Goal: Transaction & Acquisition: Purchase product/service

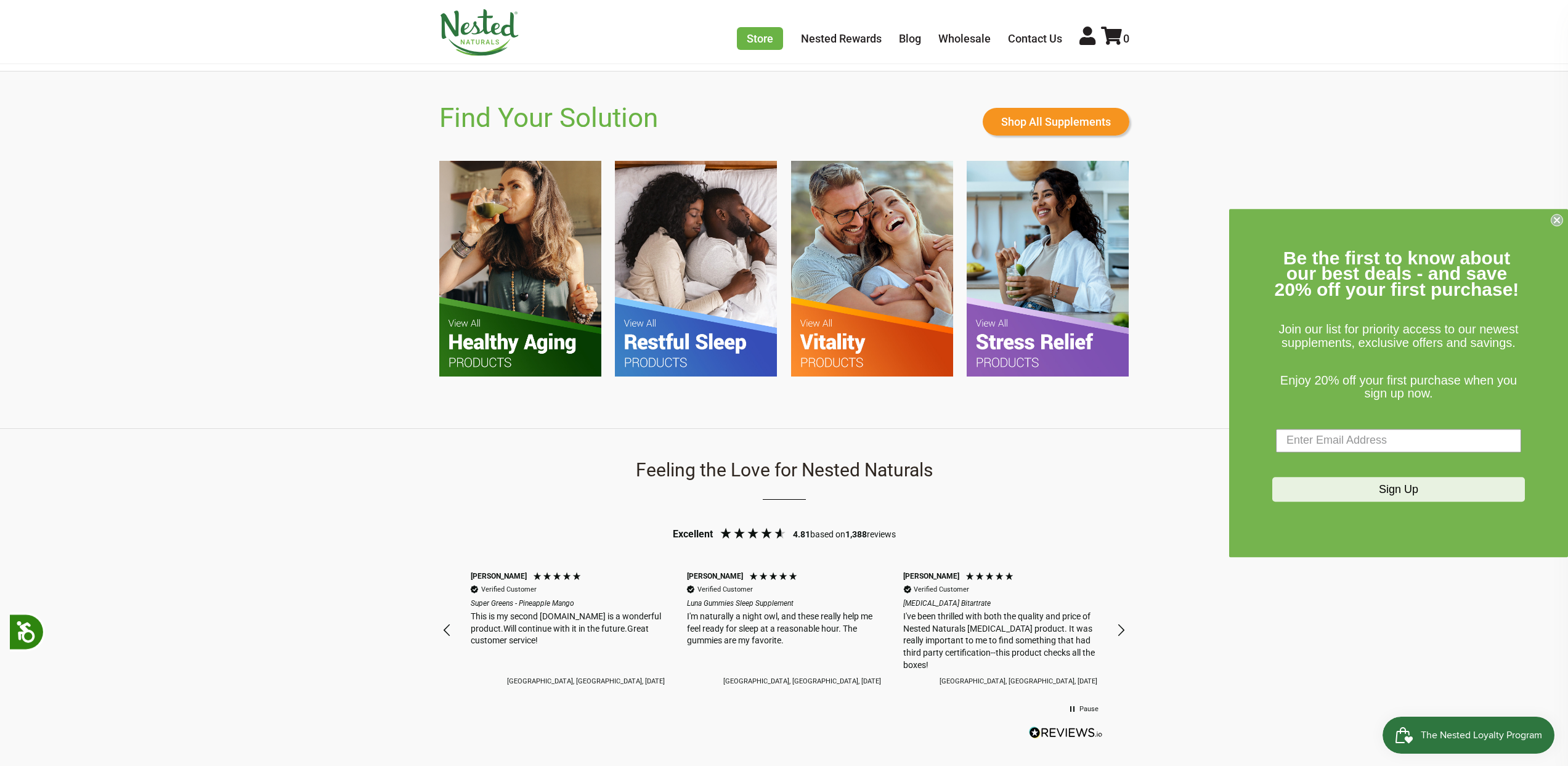
click at [680, 311] on img at bounding box center [696, 268] width 162 height 215
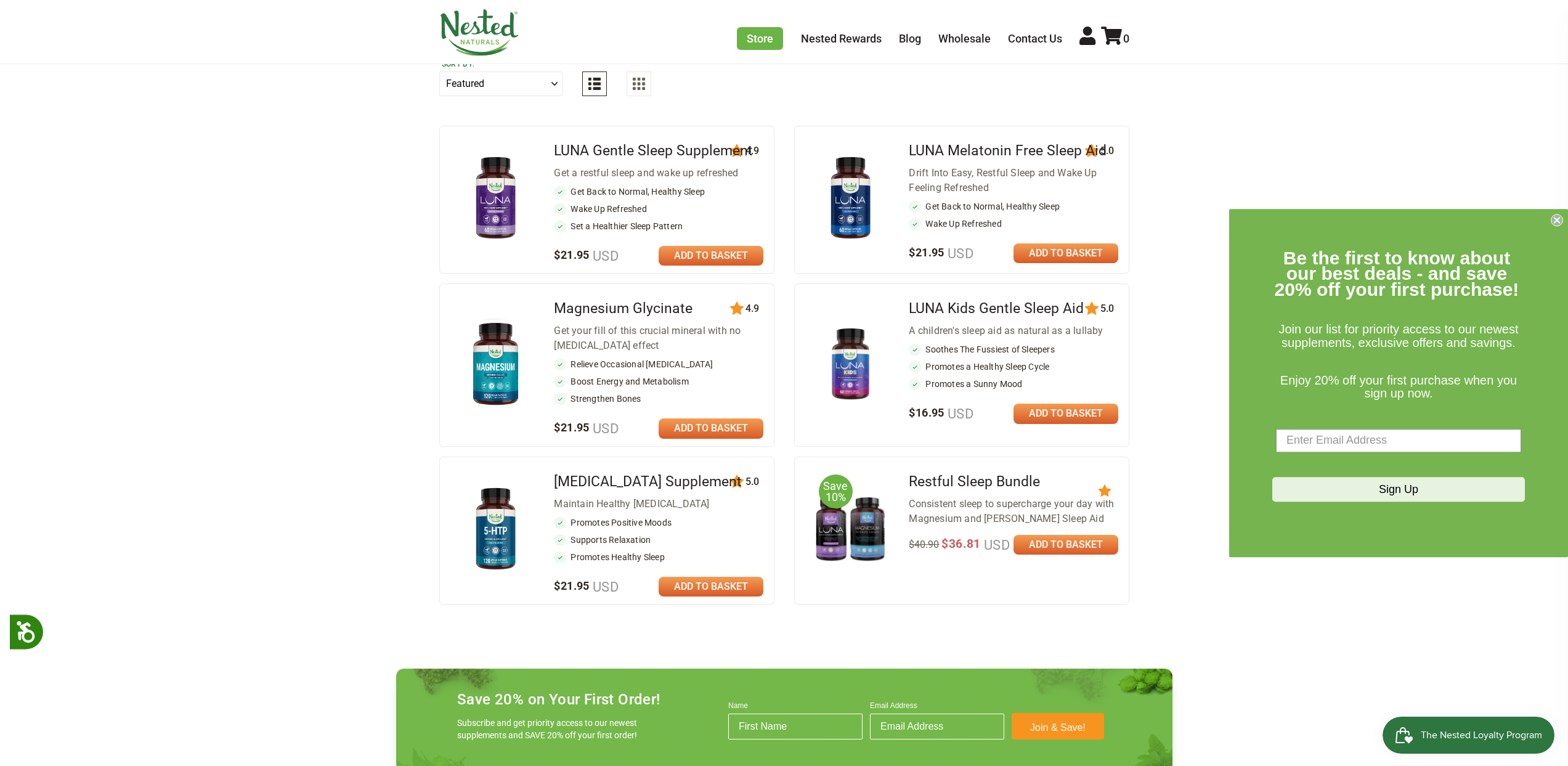
scroll to position [160, 0]
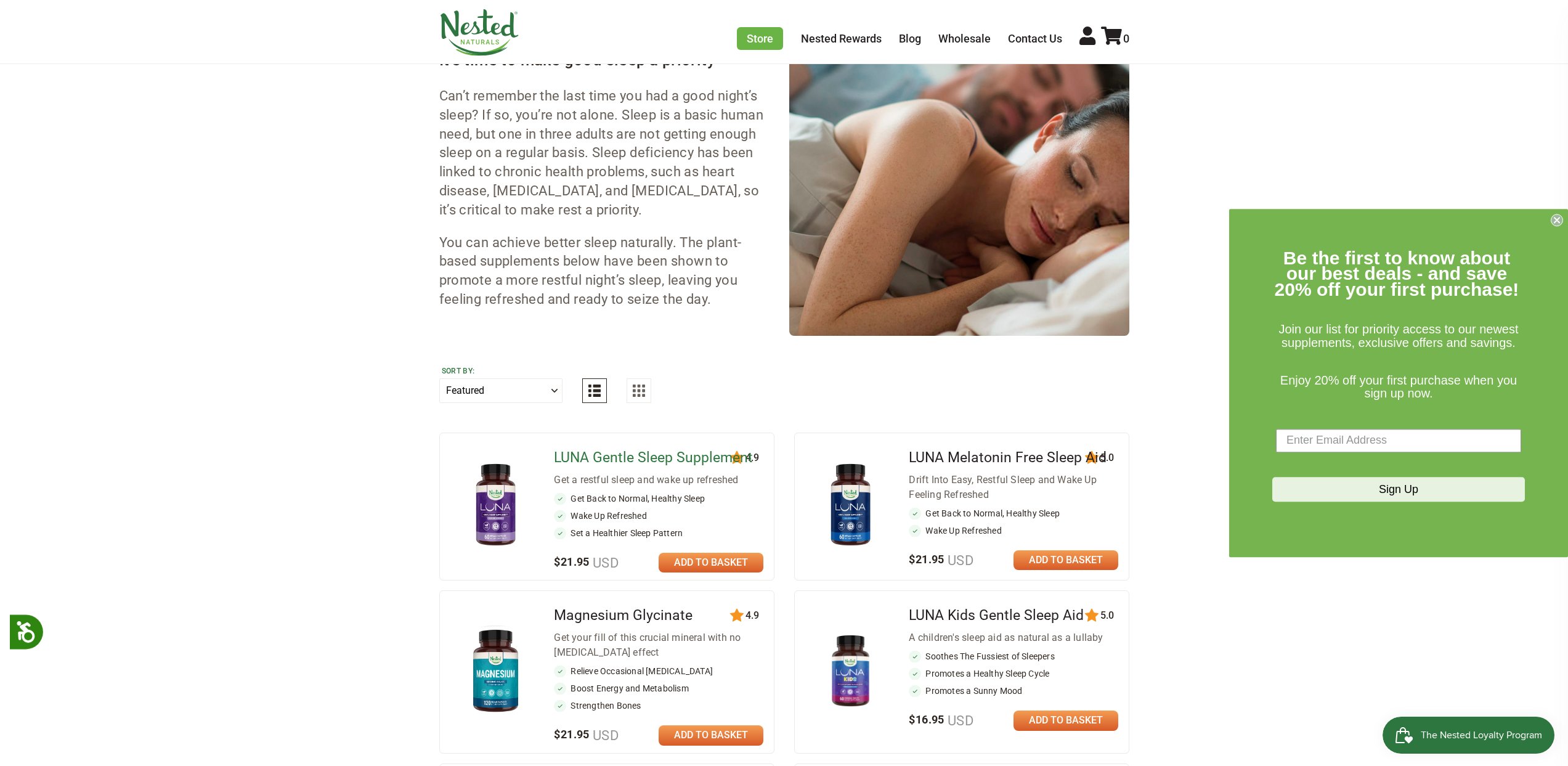
click at [591, 458] on link "LUNA Gentle Sleep Supplement" at bounding box center [653, 458] width 199 height 17
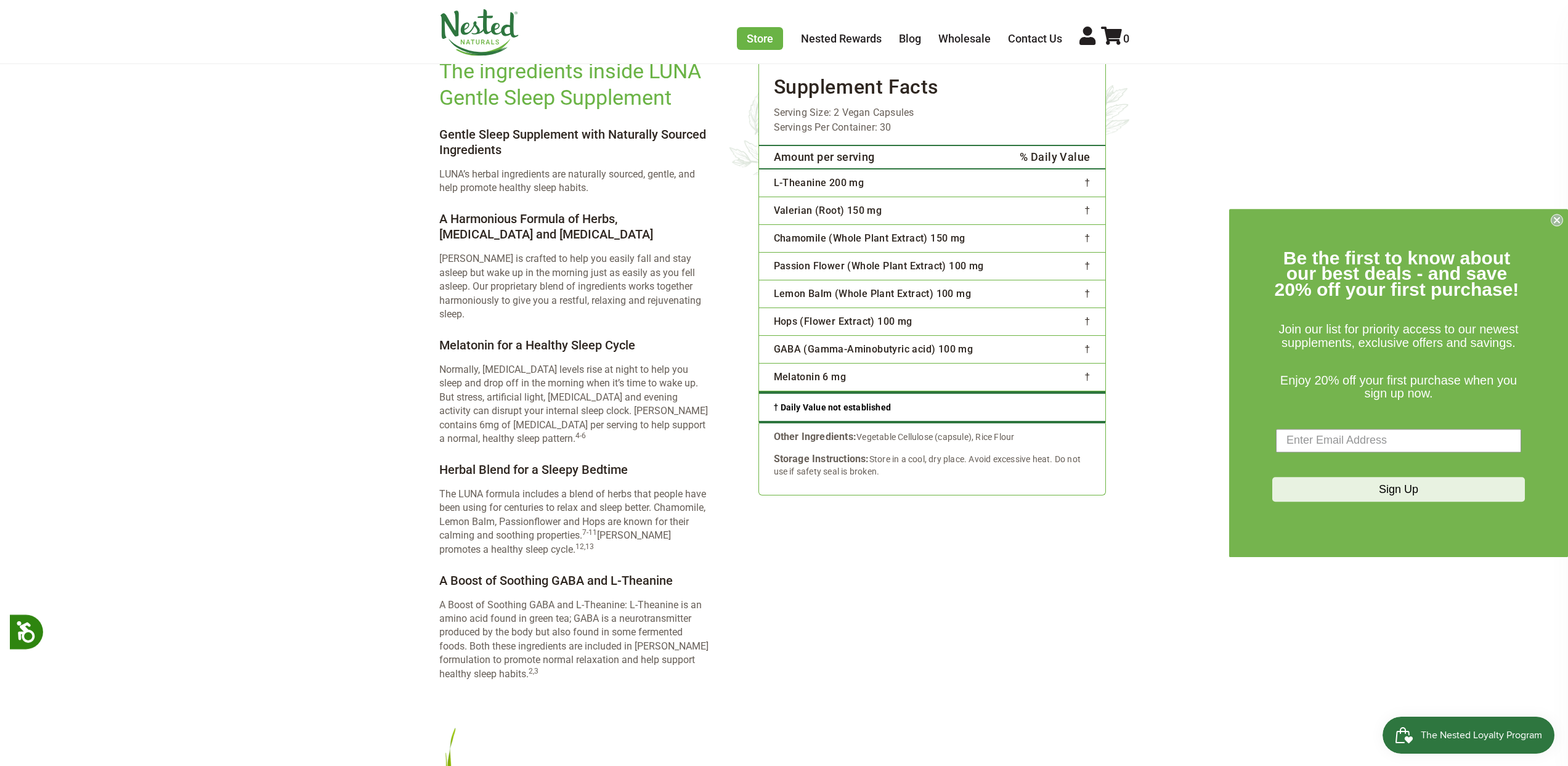
scroll to position [1934, 0]
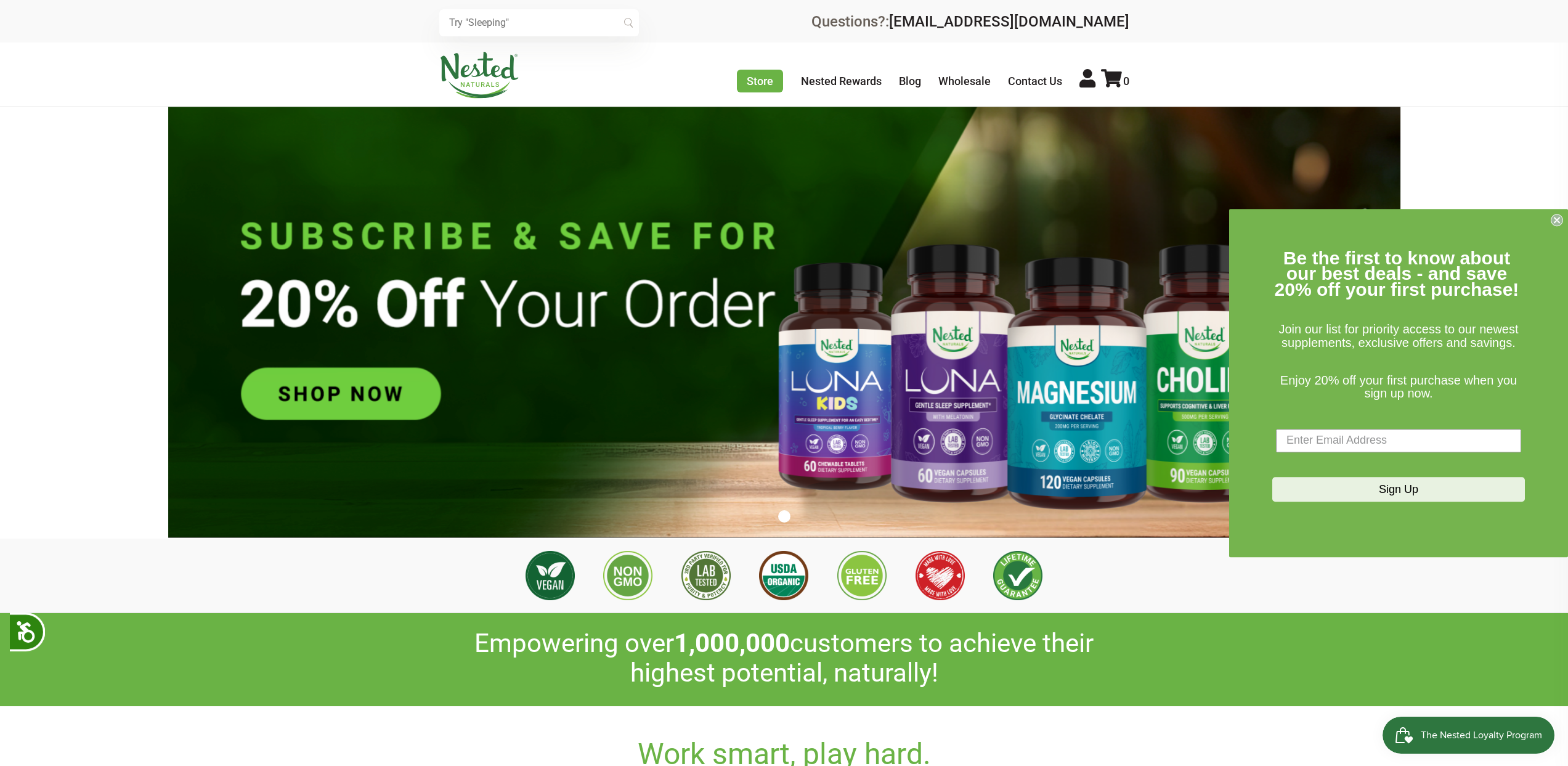
scroll to position [0, 433]
click at [1561, 224] on circle "Close dialog" at bounding box center [1557, 219] width 12 height 12
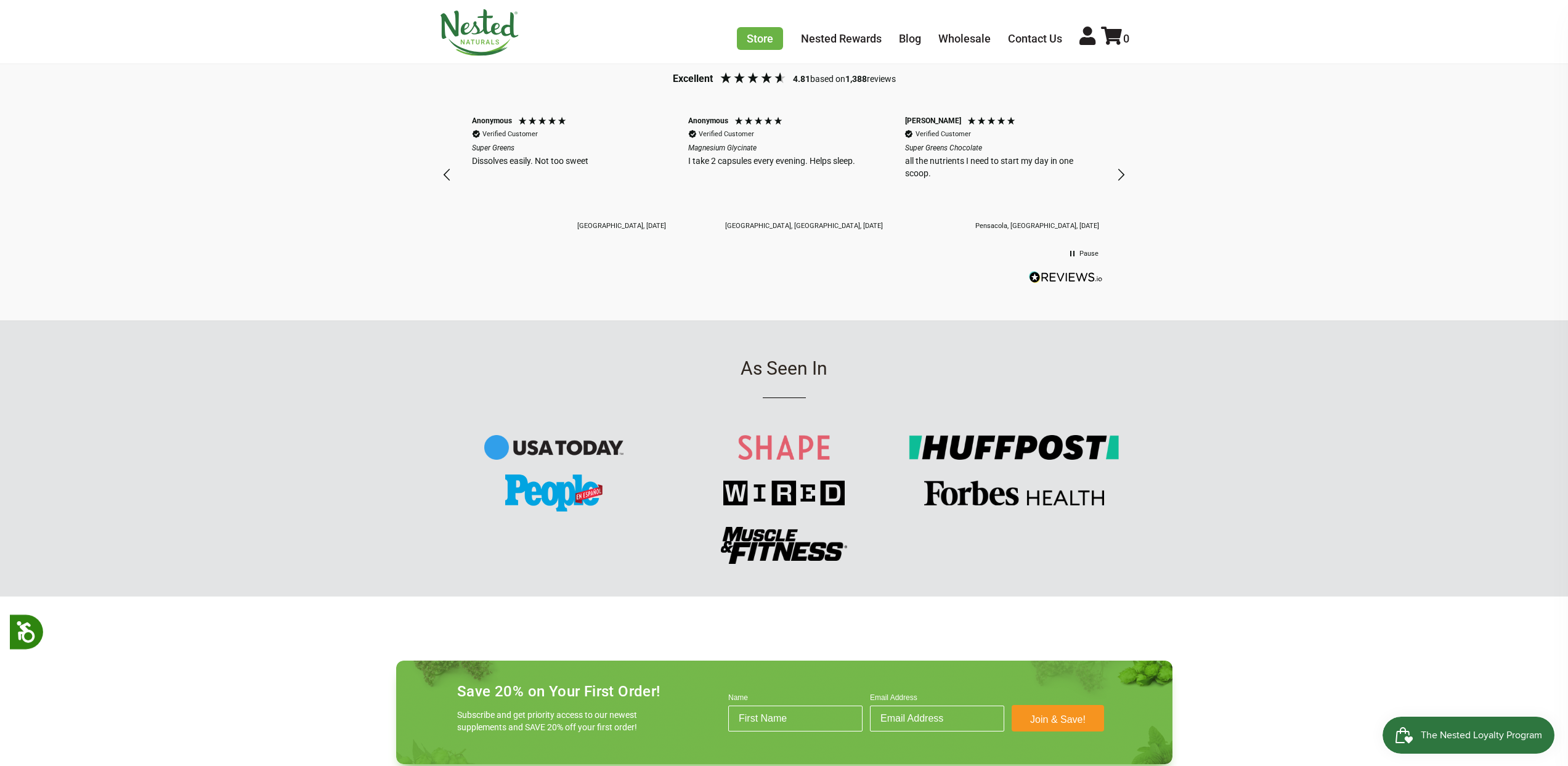
scroll to position [0, 3679]
